Goal: Check status

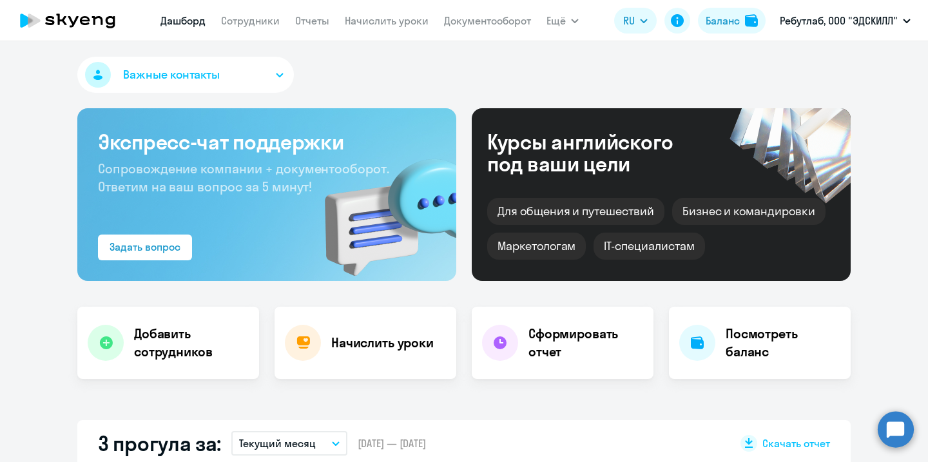
select select "30"
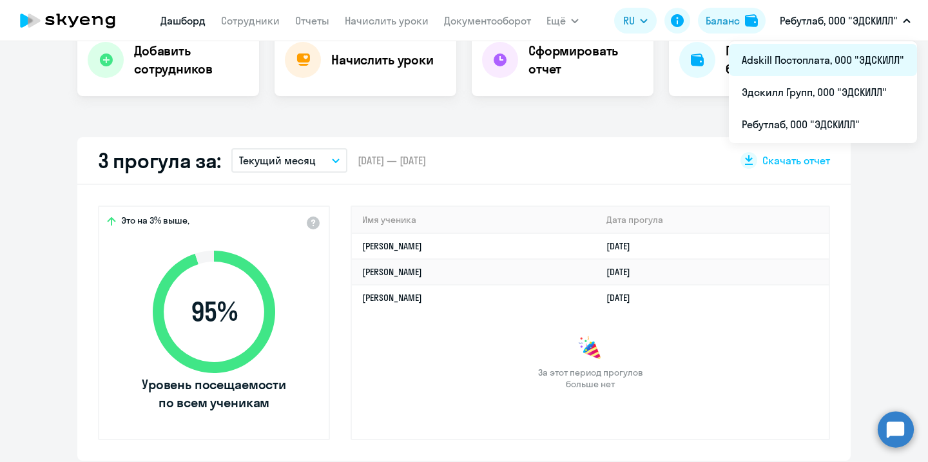
click at [835, 60] on li "Adskill Постоплата, ООО "ЭДСКИЛЛ"" at bounding box center [823, 60] width 188 height 32
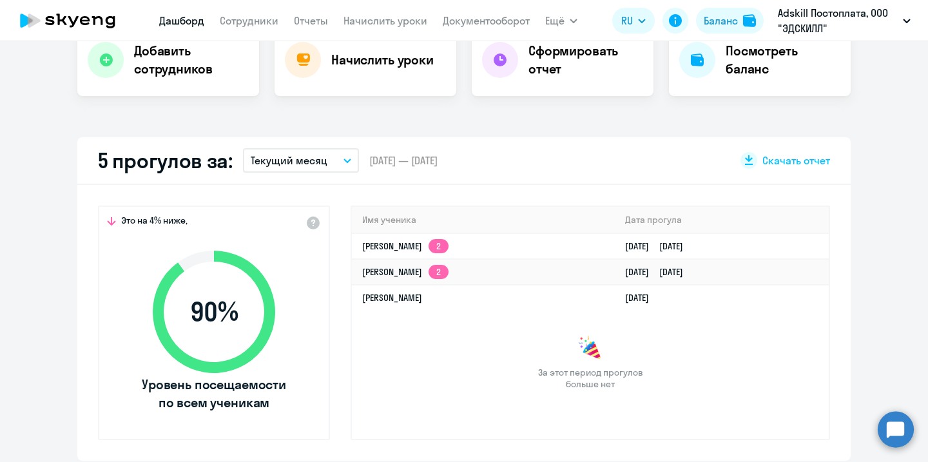
select select "30"
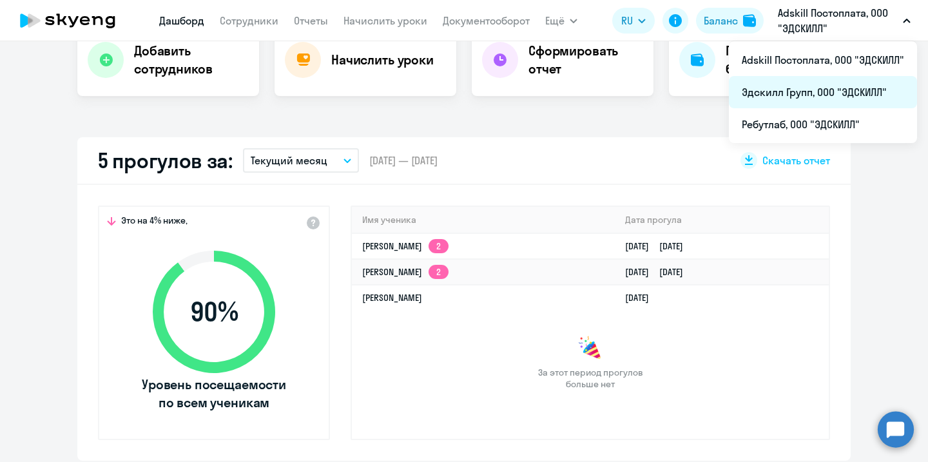
click at [824, 86] on li "Эдскилл Групп, ООО "ЭДСКИЛЛ"" at bounding box center [823, 92] width 188 height 32
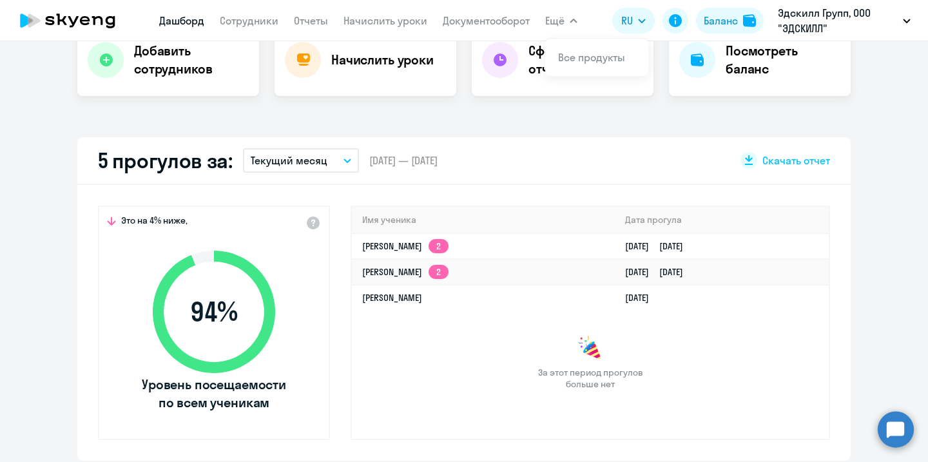
select select "30"
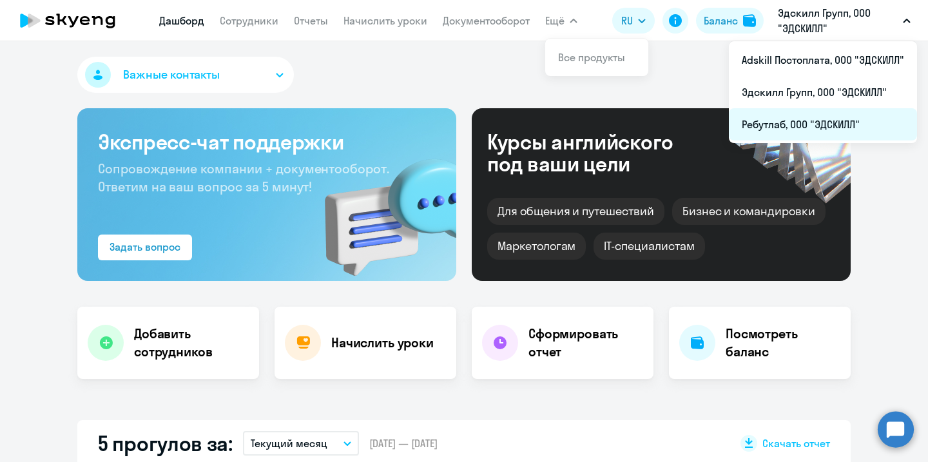
click at [800, 121] on li "Ребутлаб, ООО "ЭДСКИЛЛ"" at bounding box center [823, 124] width 188 height 32
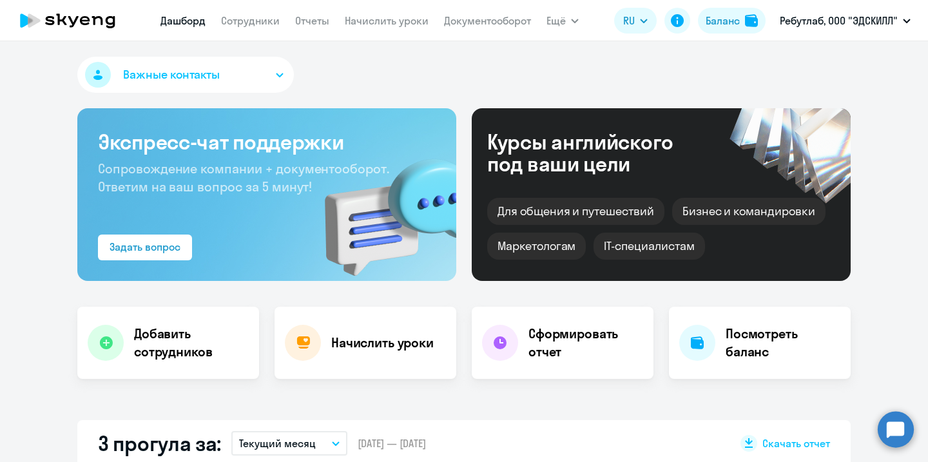
select select "30"
click at [95, 27] on icon at bounding box center [67, 21] width 113 height 32
